Goal: Information Seeking & Learning: Learn about a topic

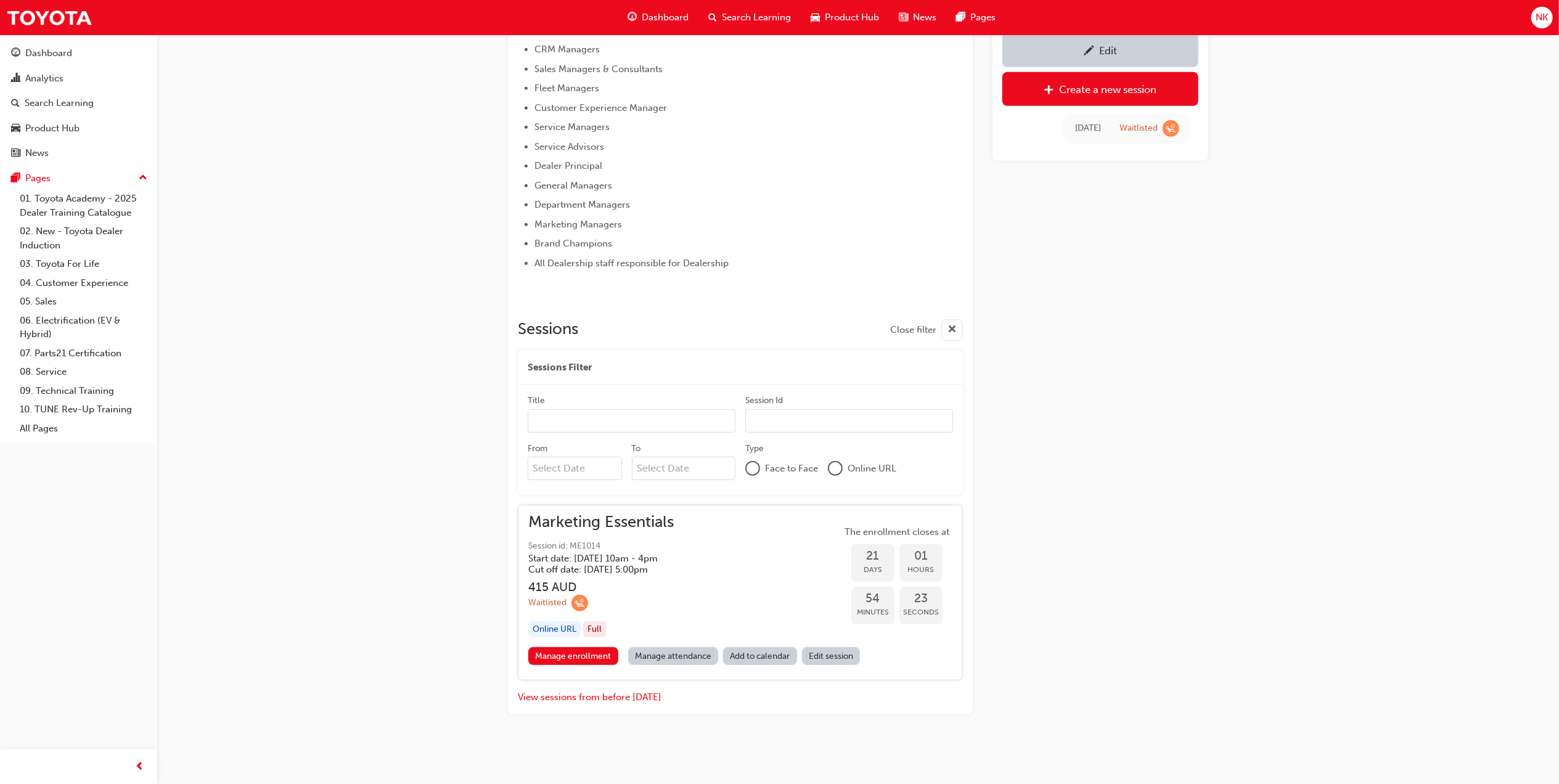
scroll to position [589, 0]
click at [587, 651] on link "Manage enrollment" at bounding box center [573, 655] width 90 height 18
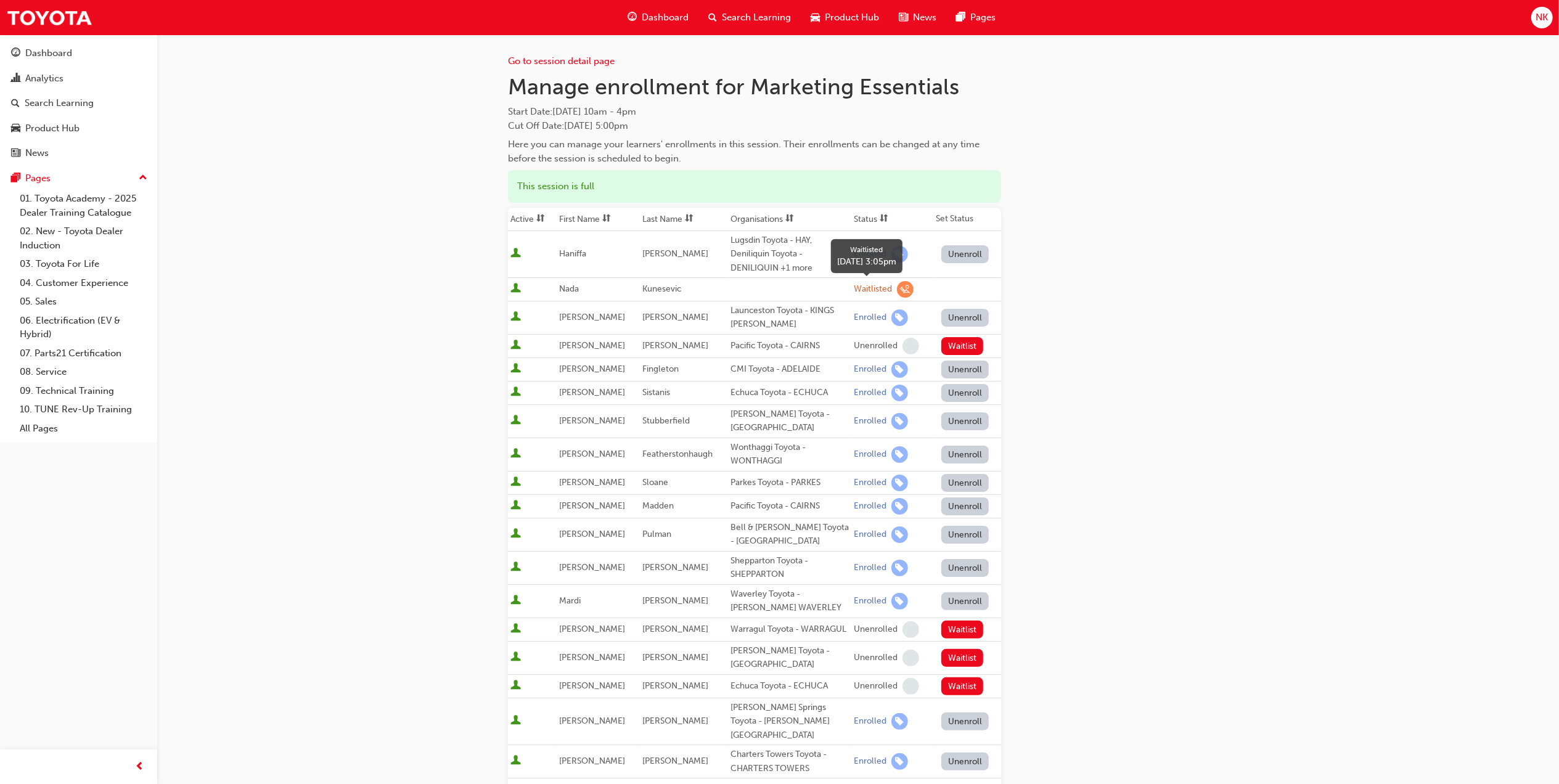
click at [869, 288] on div "Waitlisted" at bounding box center [873, 289] width 38 height 12
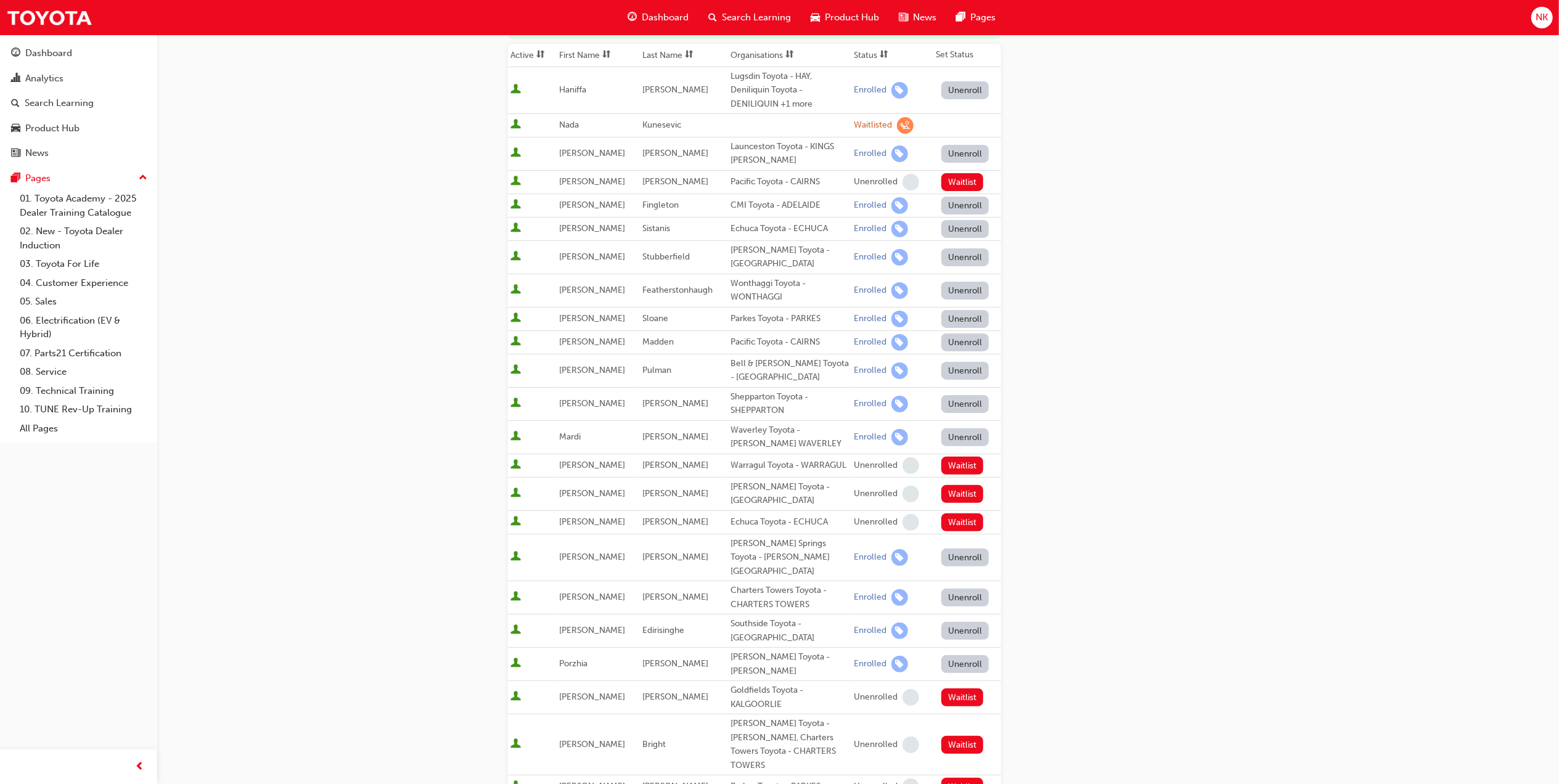
scroll to position [328, 0]
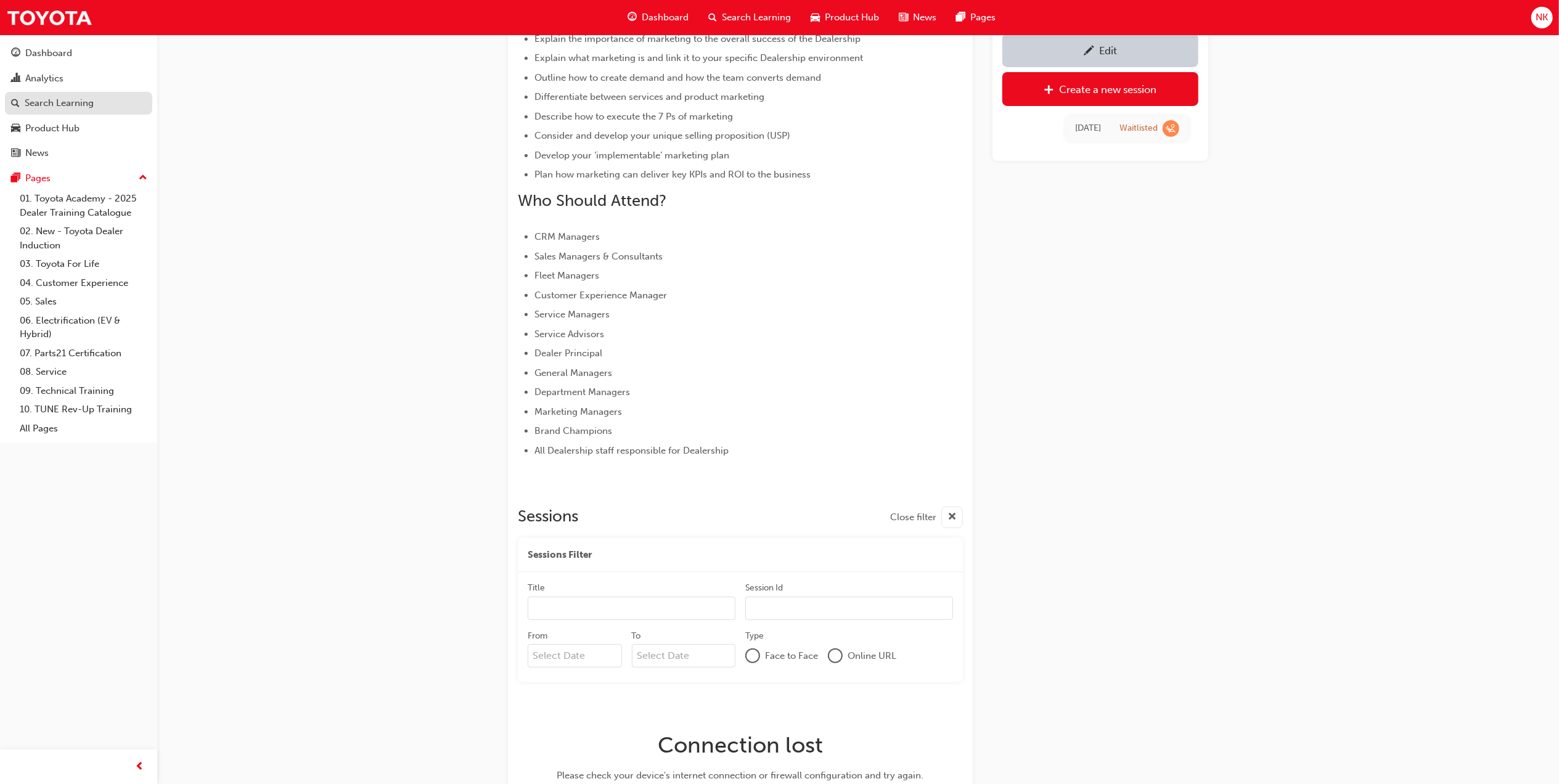
scroll to position [383, 0]
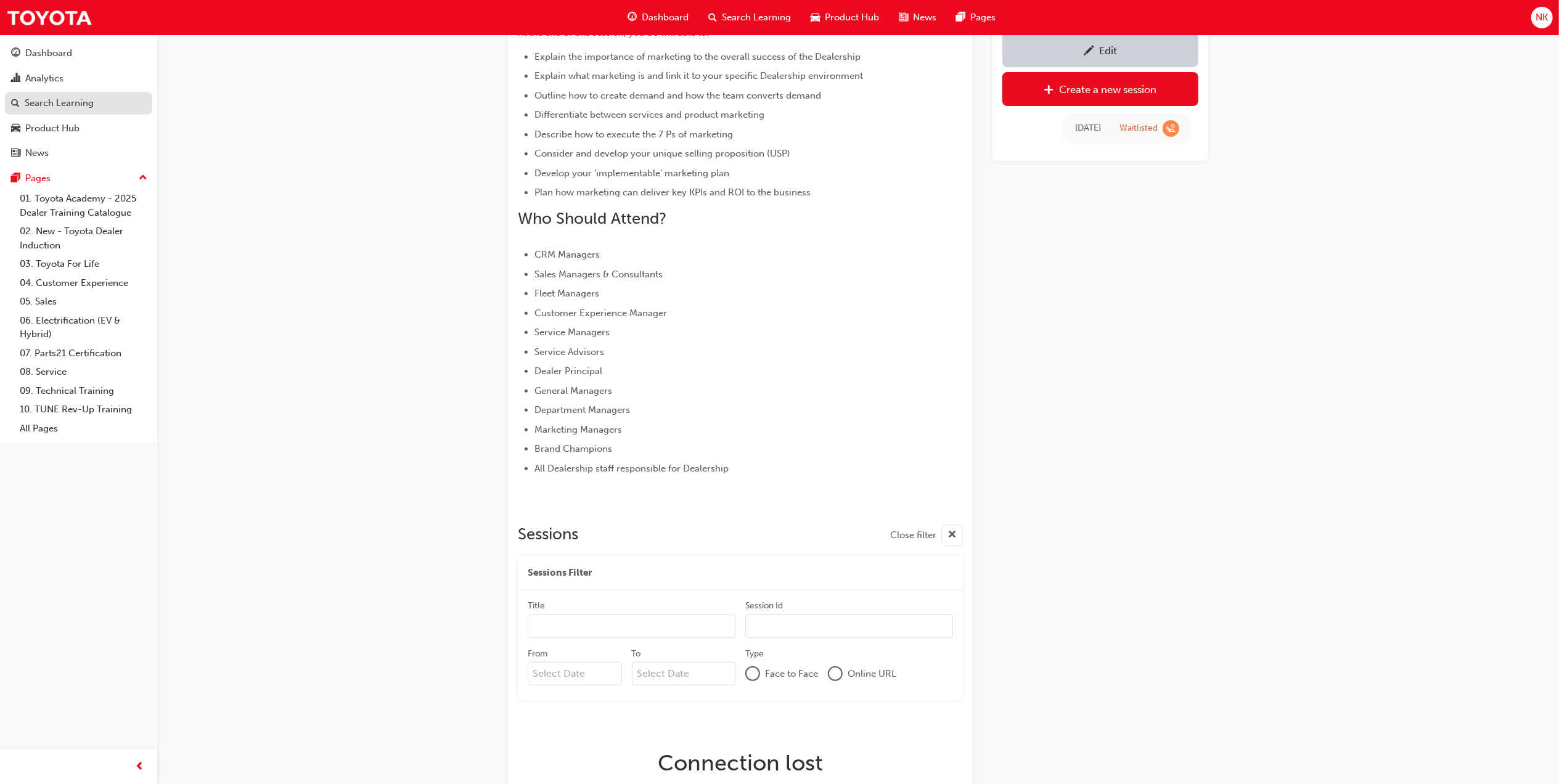
drag, startPoint x: 66, startPoint y: 94, endPoint x: 122, endPoint y: 94, distance: 56.0
click at [66, 94] on link "Search Learning" at bounding box center [78, 103] width 148 height 23
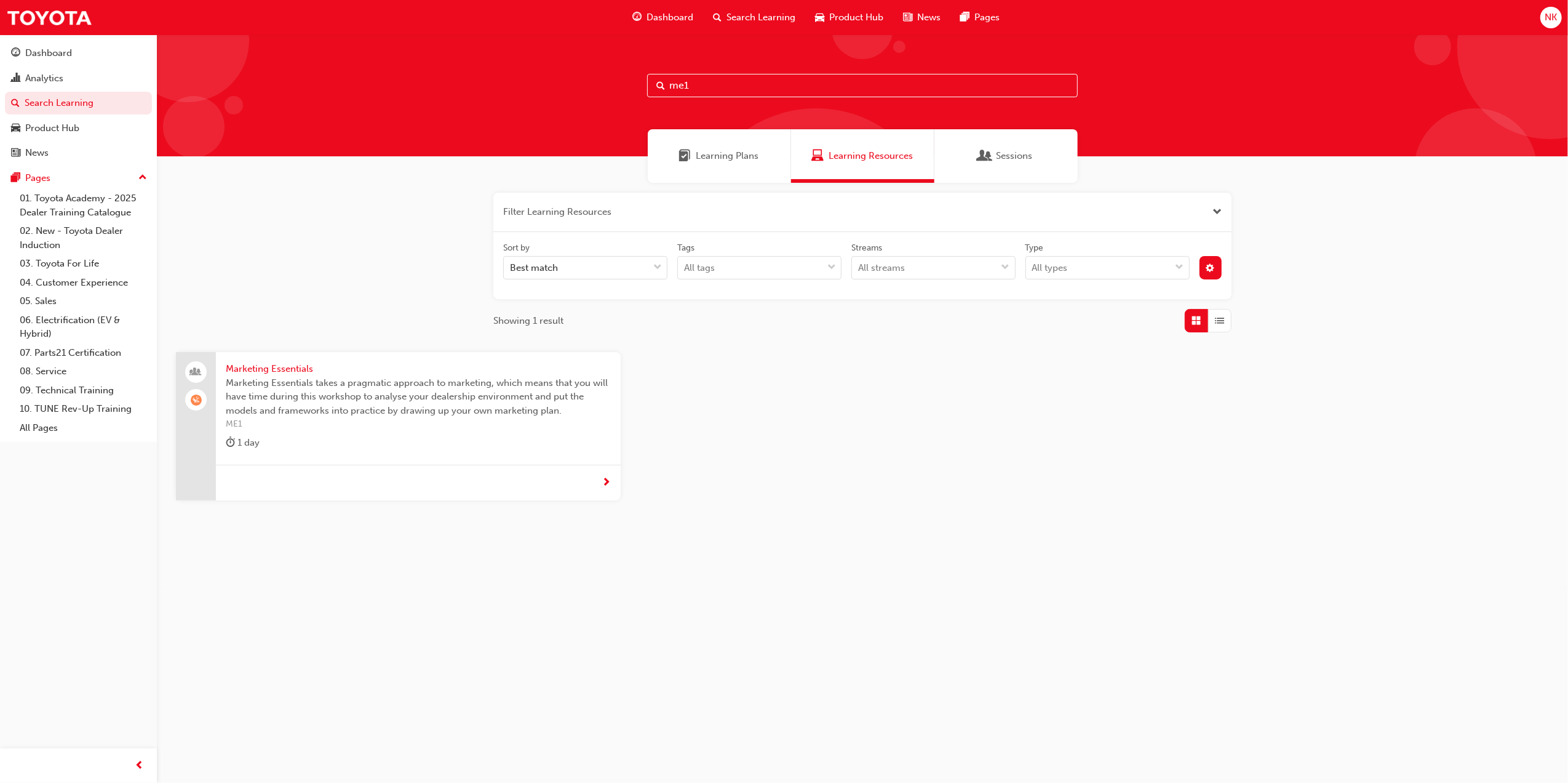
drag, startPoint x: 669, startPoint y: 86, endPoint x: 583, endPoint y: 90, distance: 86.1
click at [583, 90] on div "me1" at bounding box center [862, 95] width 1411 height 122
type input "dsms"
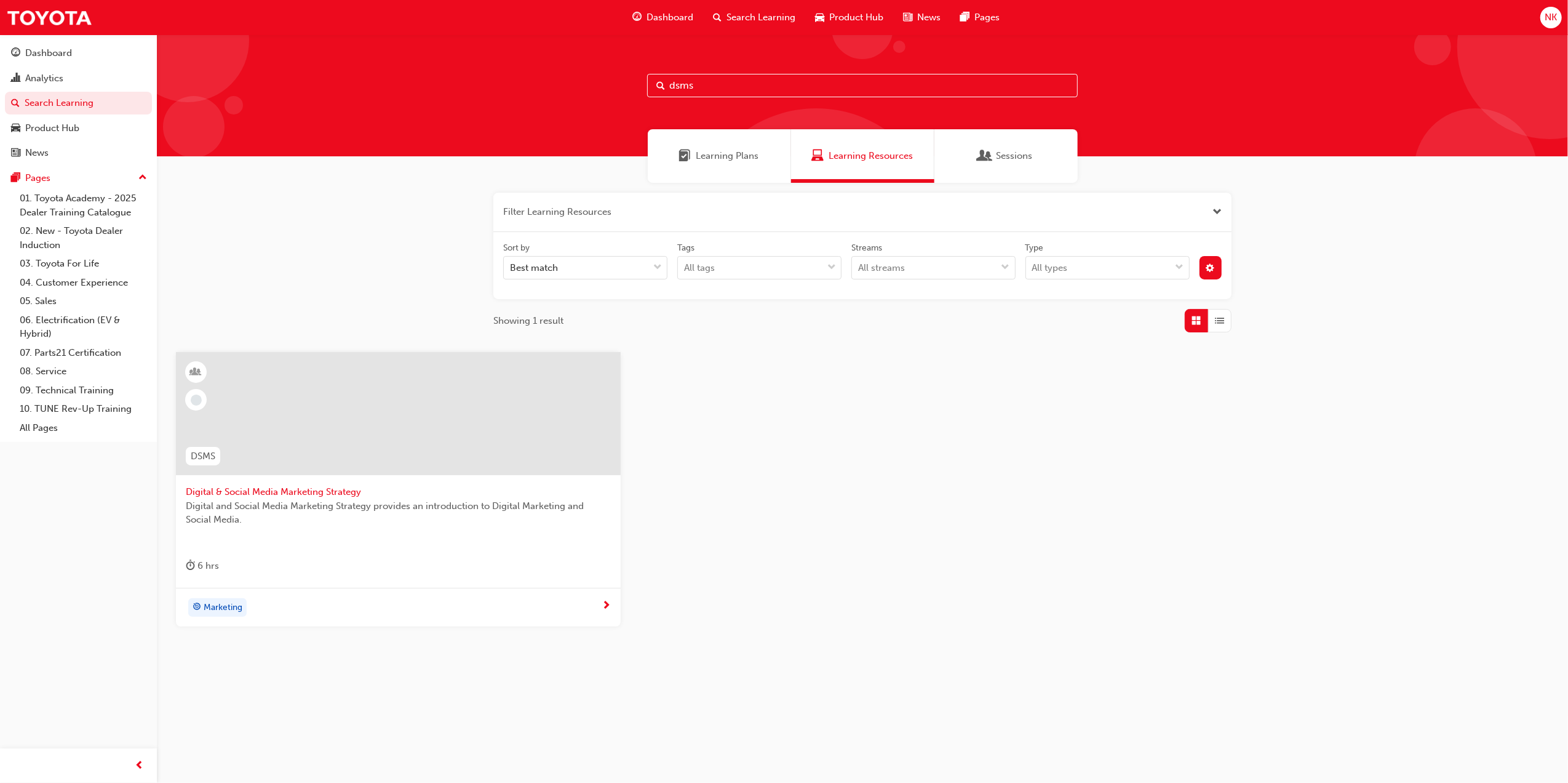
click at [369, 505] on span "Digital and Social Media Marketing Strategy provides an introduction to Digital…" at bounding box center [398, 513] width 425 height 28
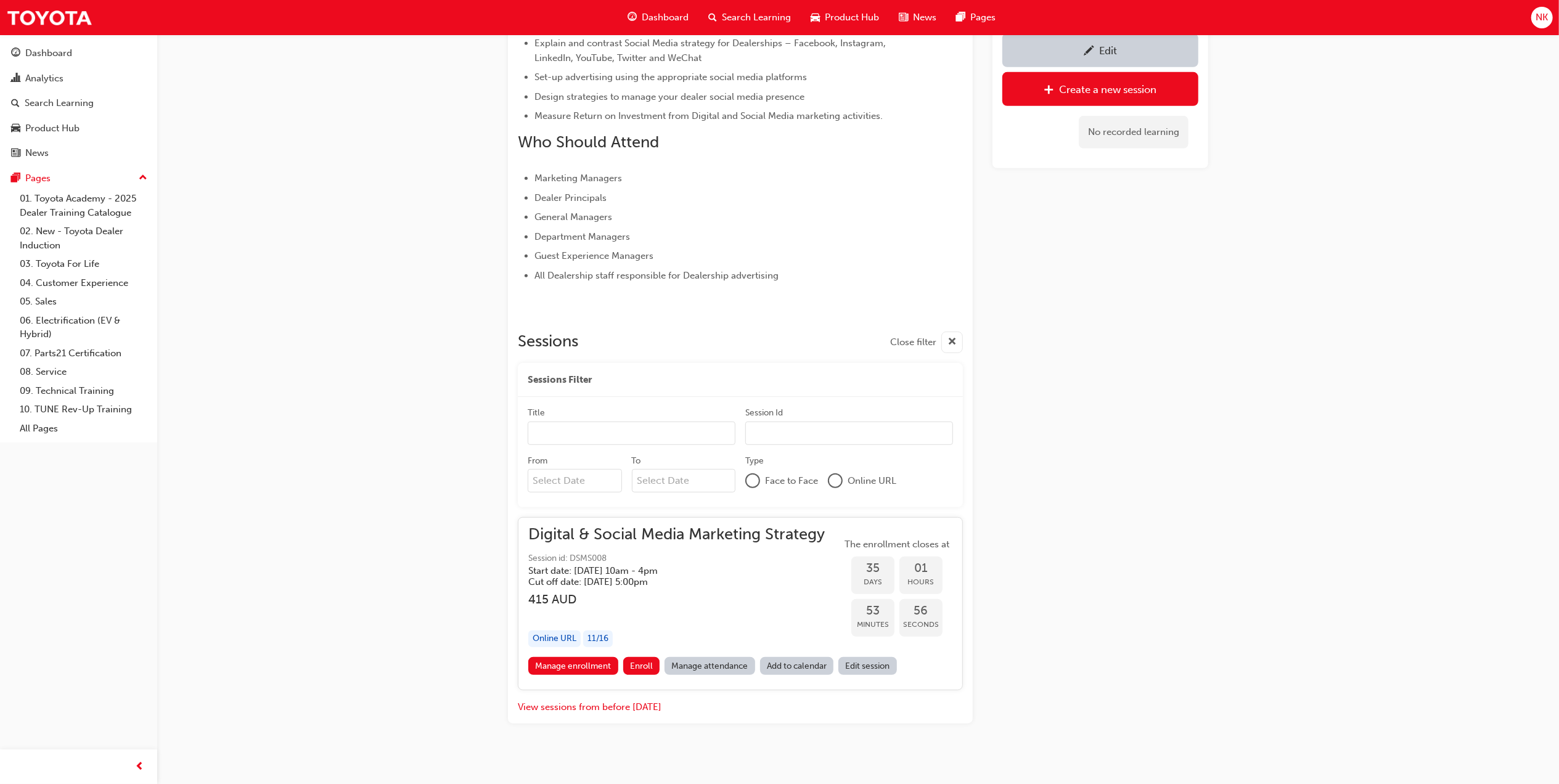
scroll to position [641, 0]
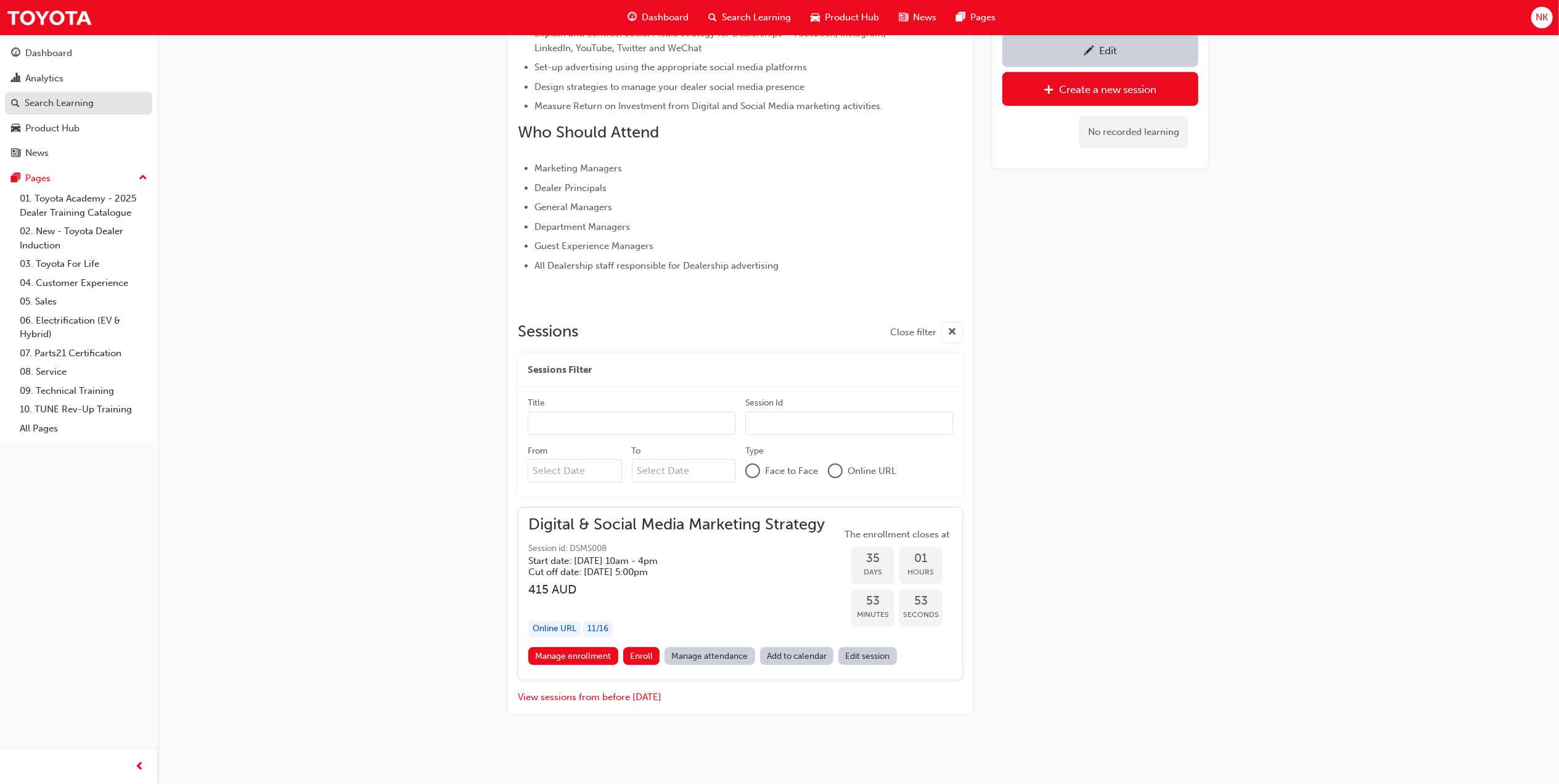
click at [56, 99] on div "Search Learning" at bounding box center [59, 103] width 69 height 14
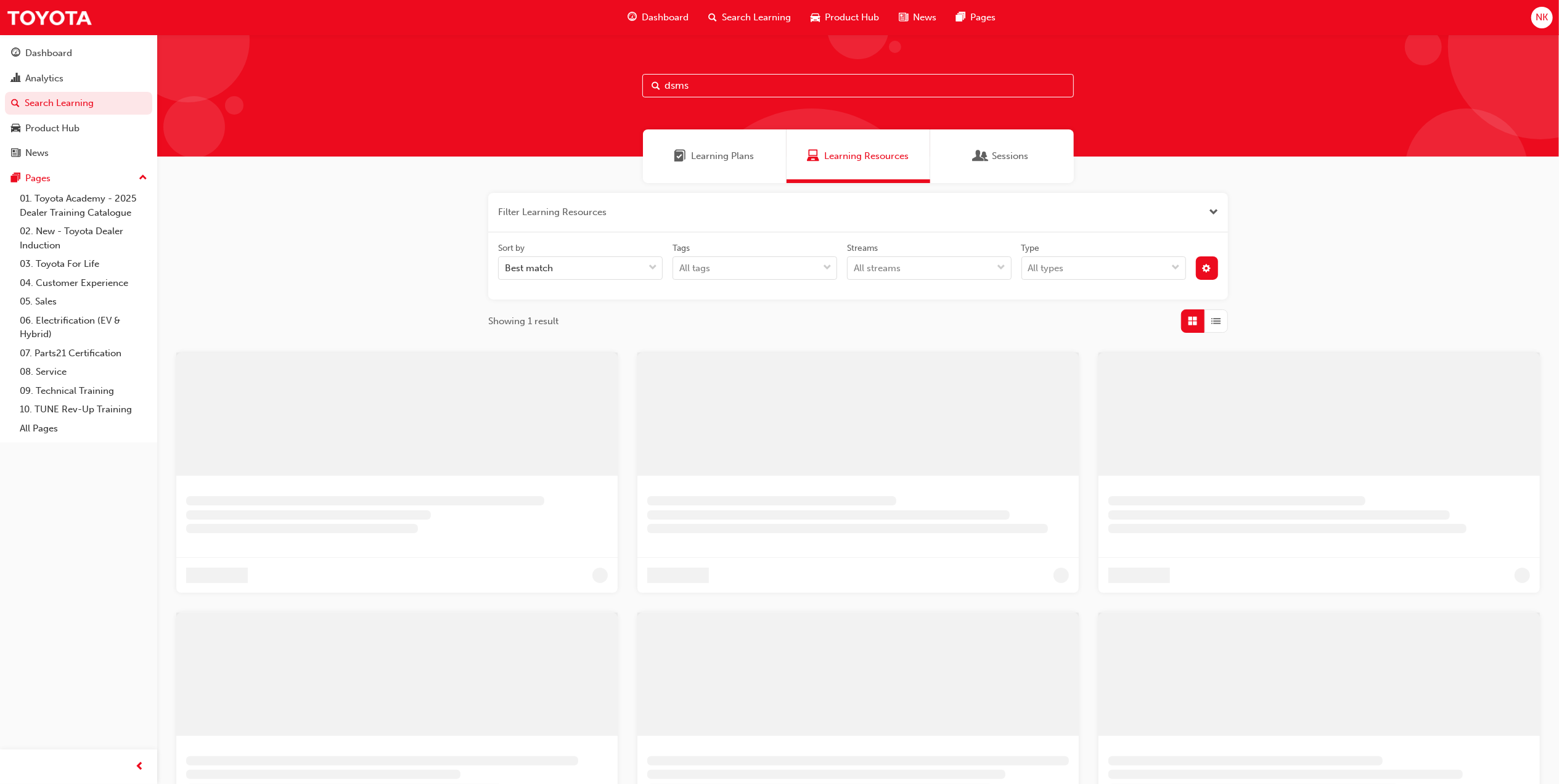
drag, startPoint x: 705, startPoint y: 77, endPoint x: 567, endPoint y: 77, distance: 138.0
click at [567, 77] on div "dsms" at bounding box center [858, 95] width 1402 height 122
type input "idm"
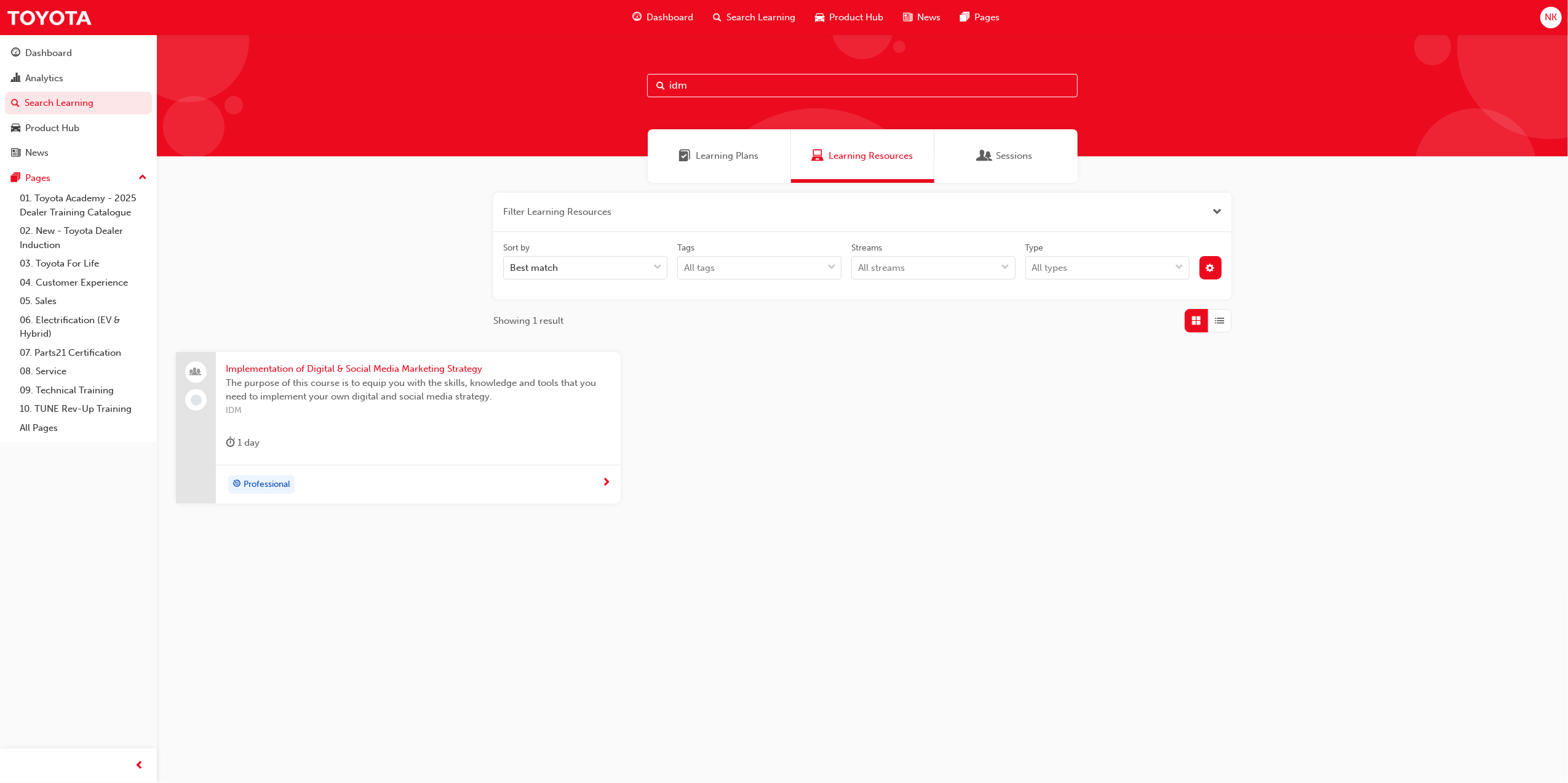
click at [300, 369] on span "Implementation of Digital & Social Media Marketing Strategy" at bounding box center [418, 369] width 385 height 14
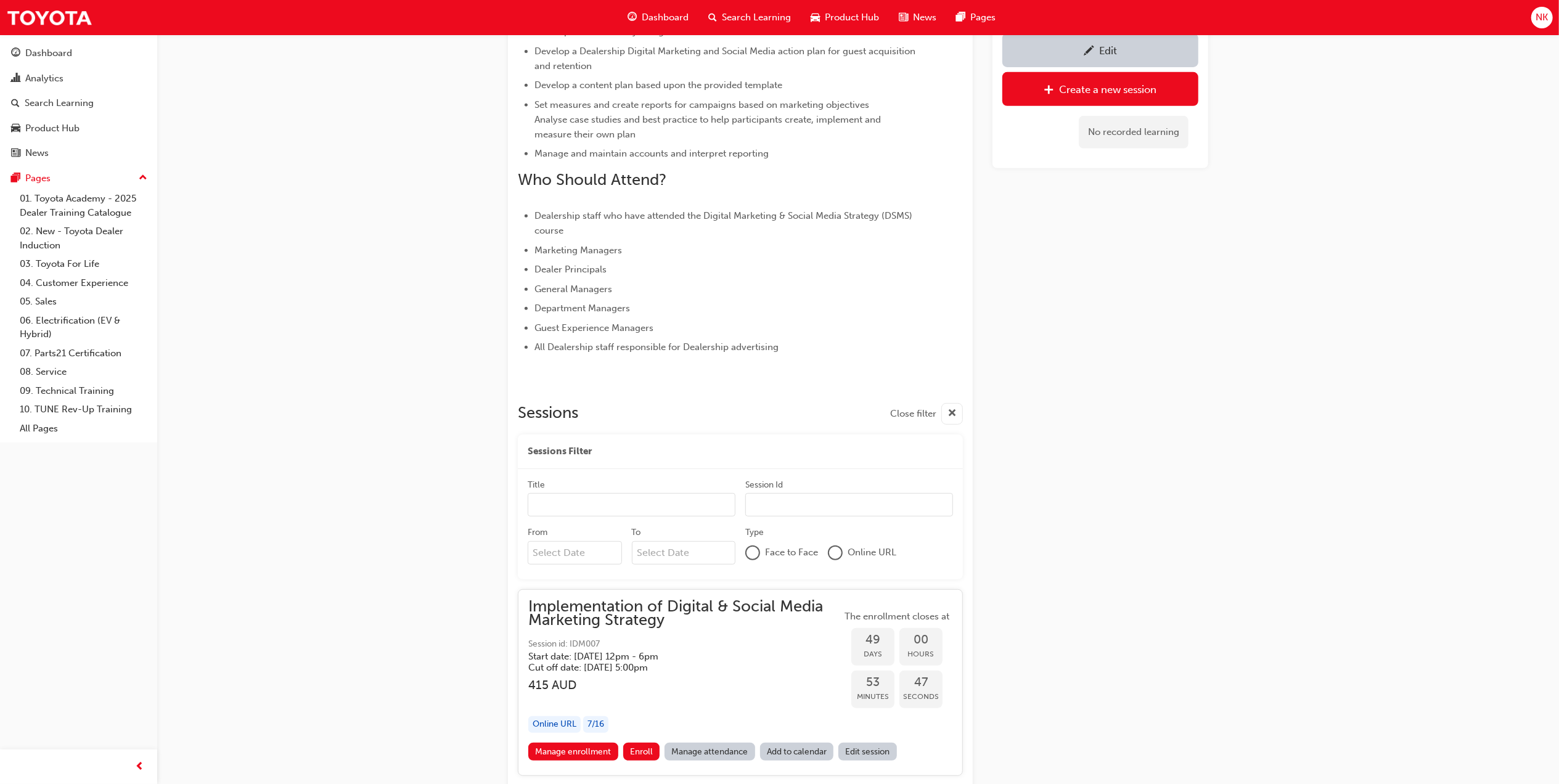
scroll to position [612, 0]
